Goal: Check status

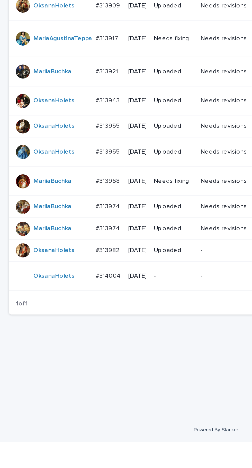
click at [69, 373] on p "#314004" at bounding box center [64, 370] width 16 height 5
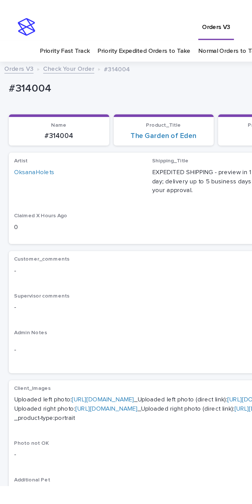
scroll to position [27, 0]
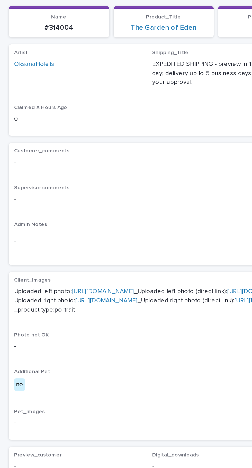
click at [64, 214] on link "[URL][DOMAIN_NAME]" at bounding box center [60, 216] width 36 height 4
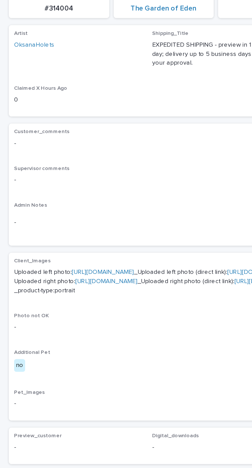
click at [64, 233] on link "[URL][DOMAIN_NAME]" at bounding box center [62, 231] width 36 height 4
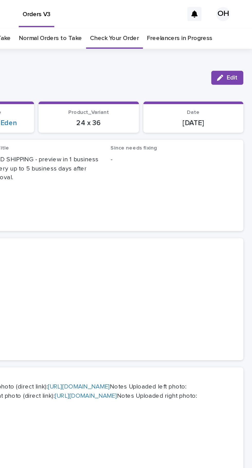
click at [167, 16] on link "Check Your Order" at bounding box center [171, 22] width 28 height 12
